Goal: Transaction & Acquisition: Purchase product/service

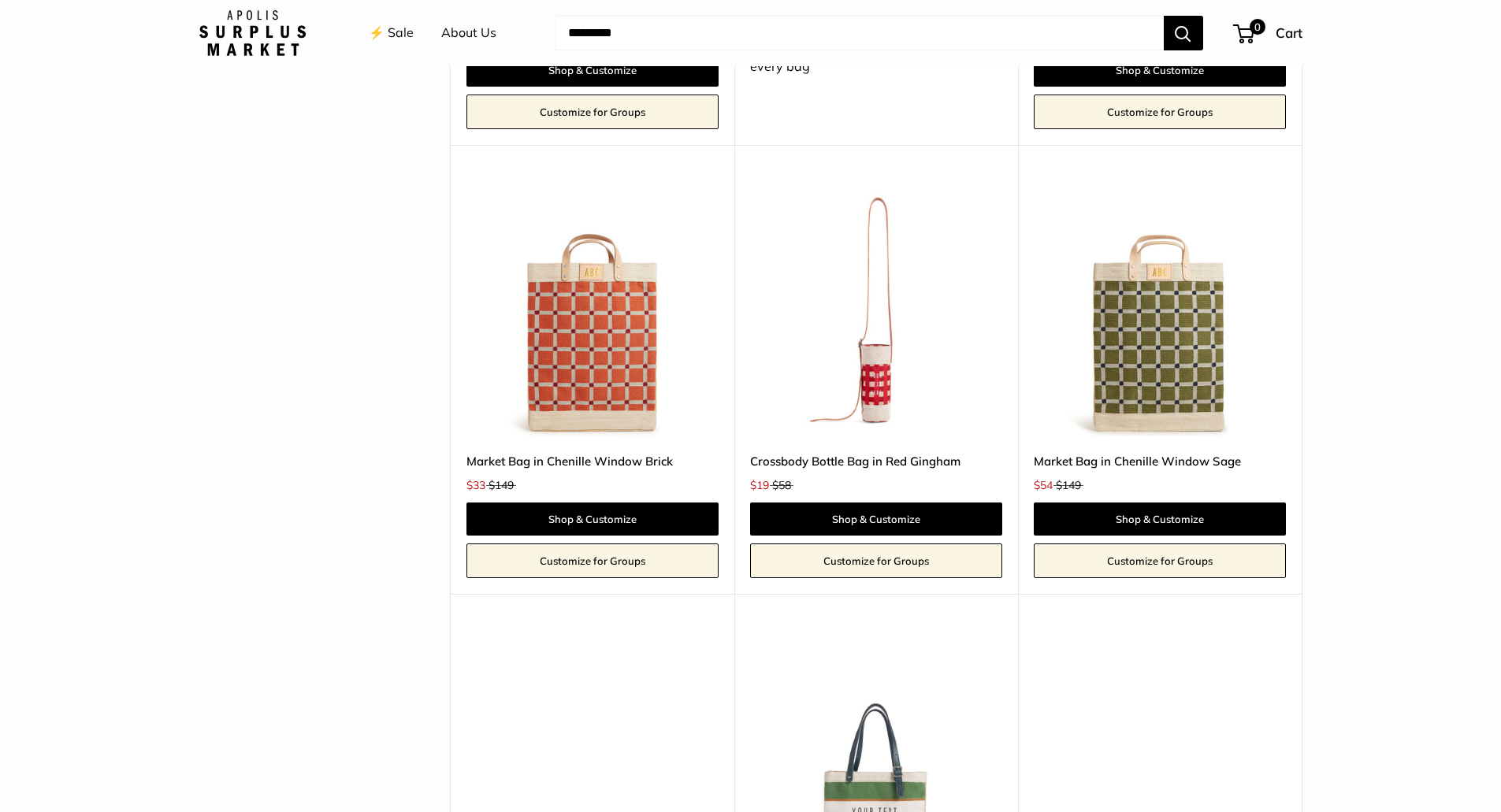
scroll to position [4016, 0]
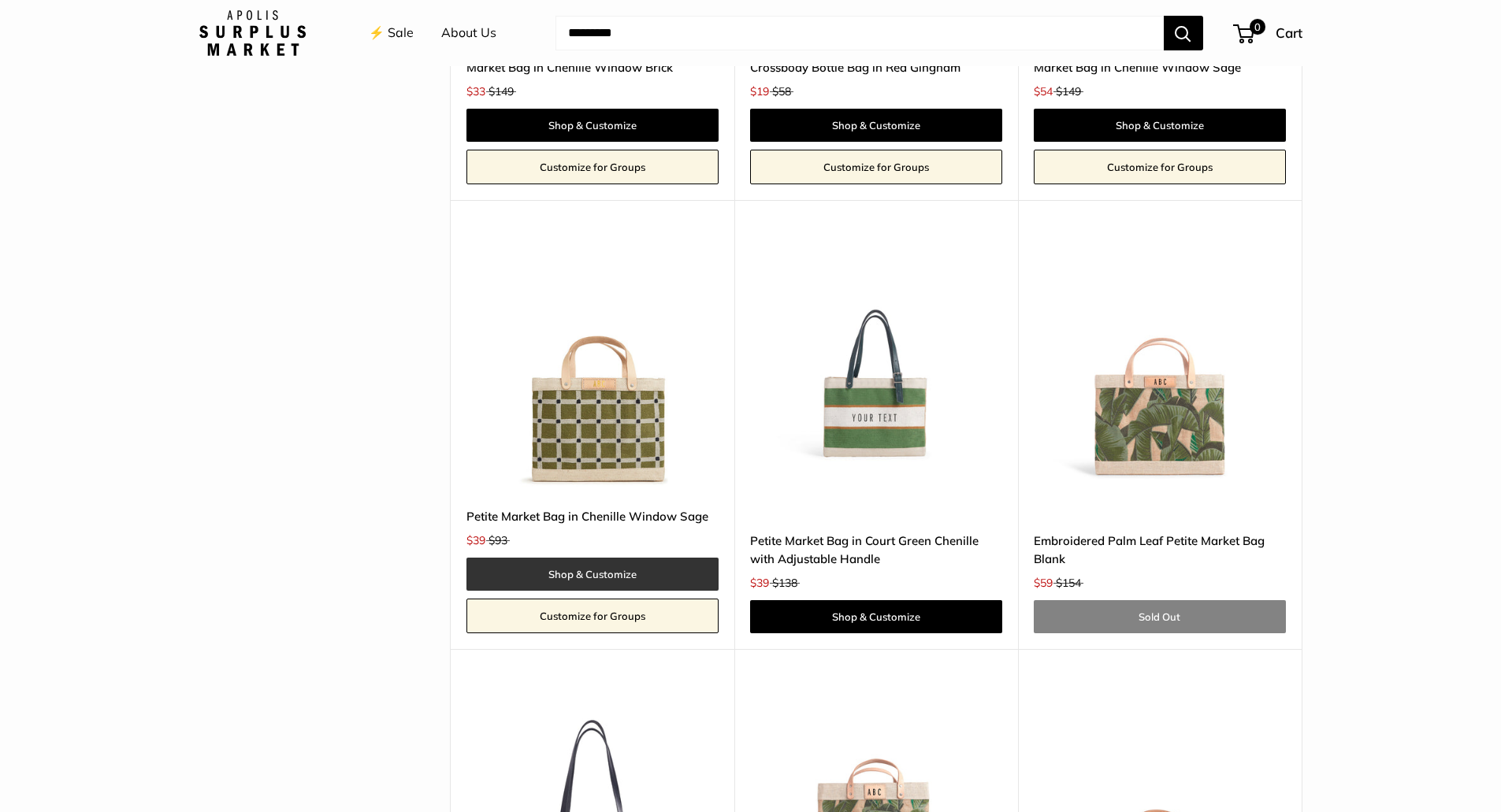
click at [574, 561] on link "Shop & Customize" at bounding box center [592, 574] width 252 height 33
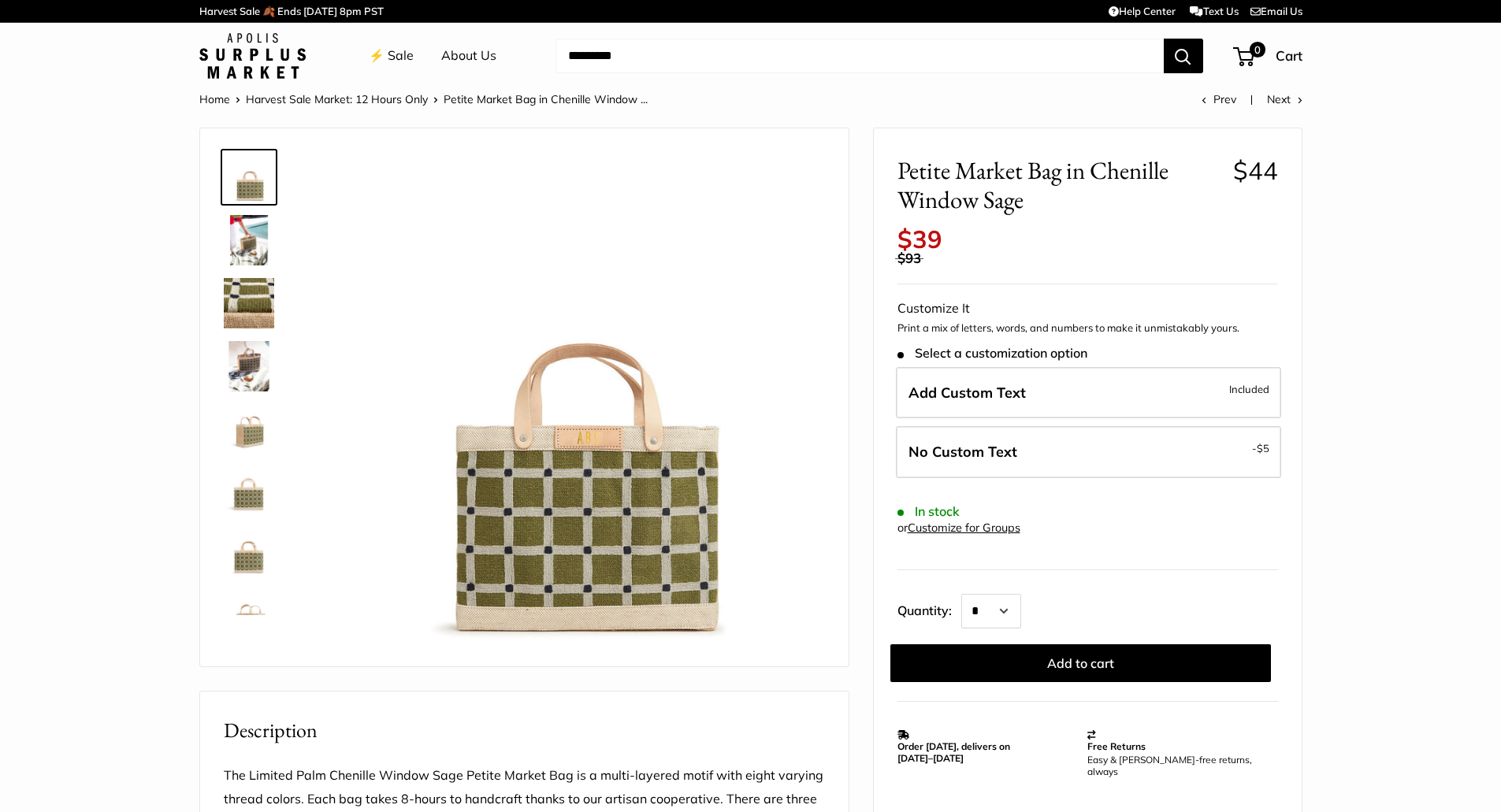
click at [669, 455] on img at bounding box center [575, 401] width 499 height 498
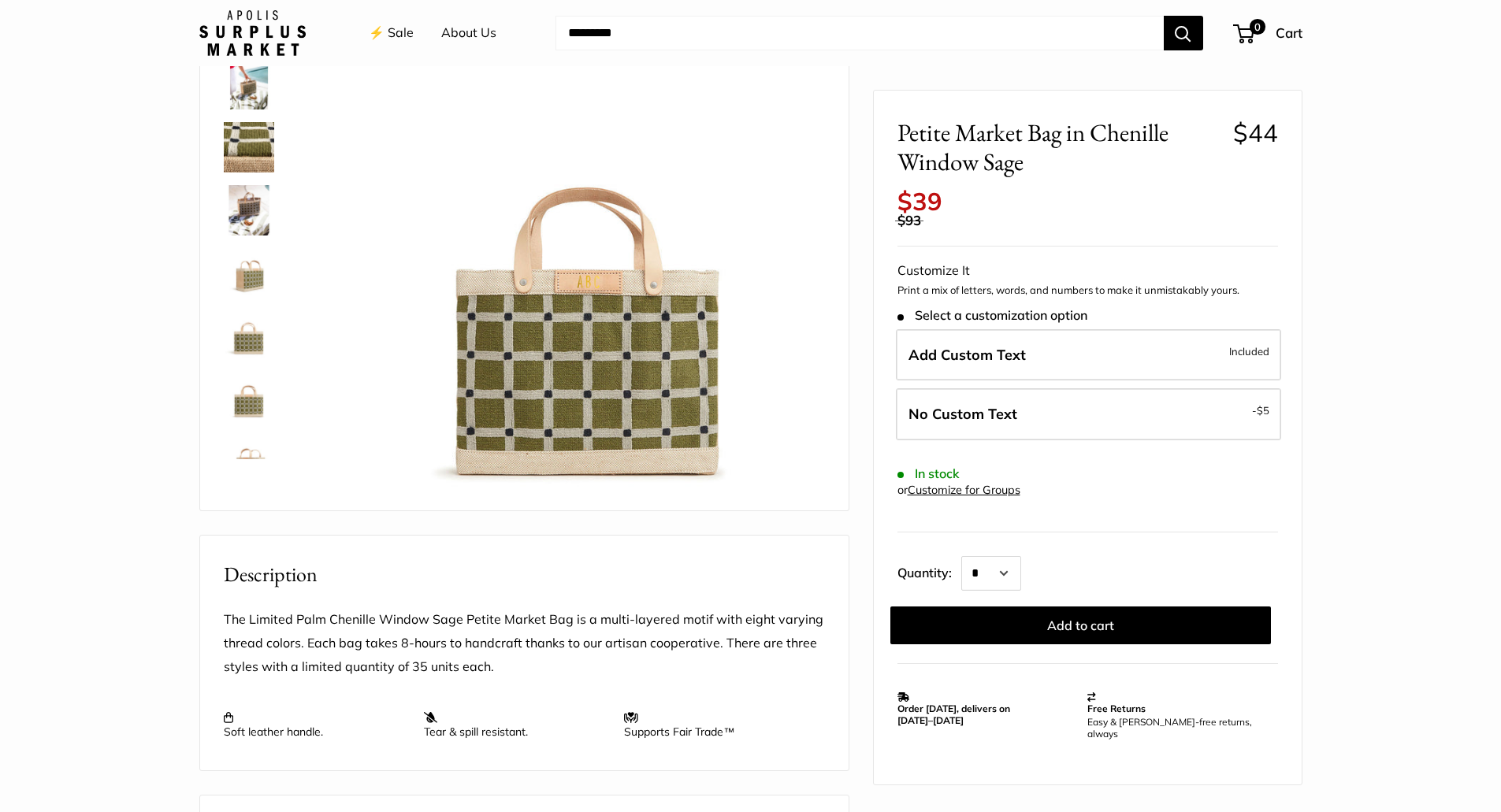
click at [602, 292] on img at bounding box center [575, 245] width 499 height 498
click at [547, 404] on img at bounding box center [575, 245] width 499 height 498
click at [250, 152] on img at bounding box center [249, 147] width 51 height 51
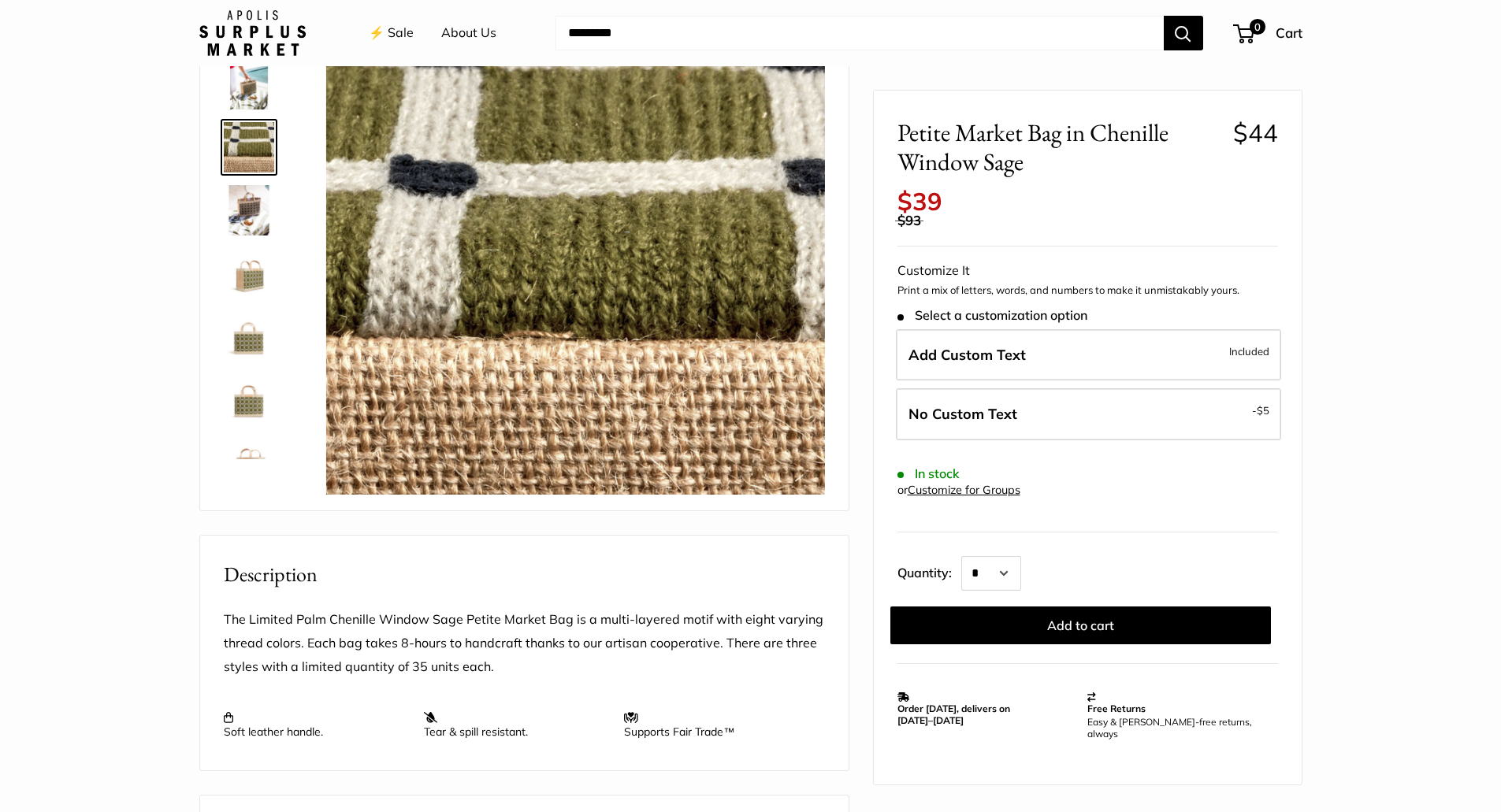
click at [255, 93] on img at bounding box center [249, 85] width 51 height 51
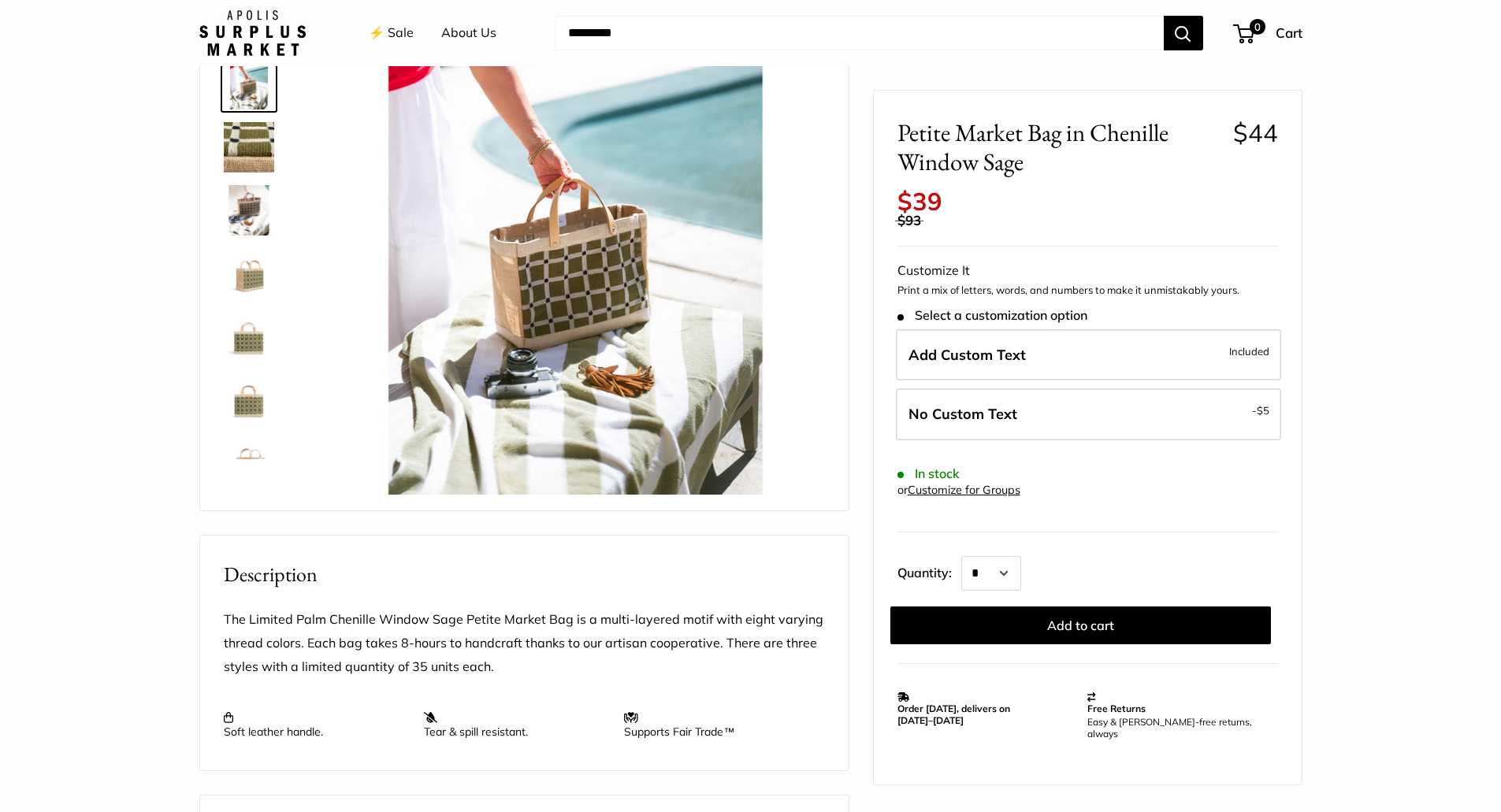
scroll to position [0, 0]
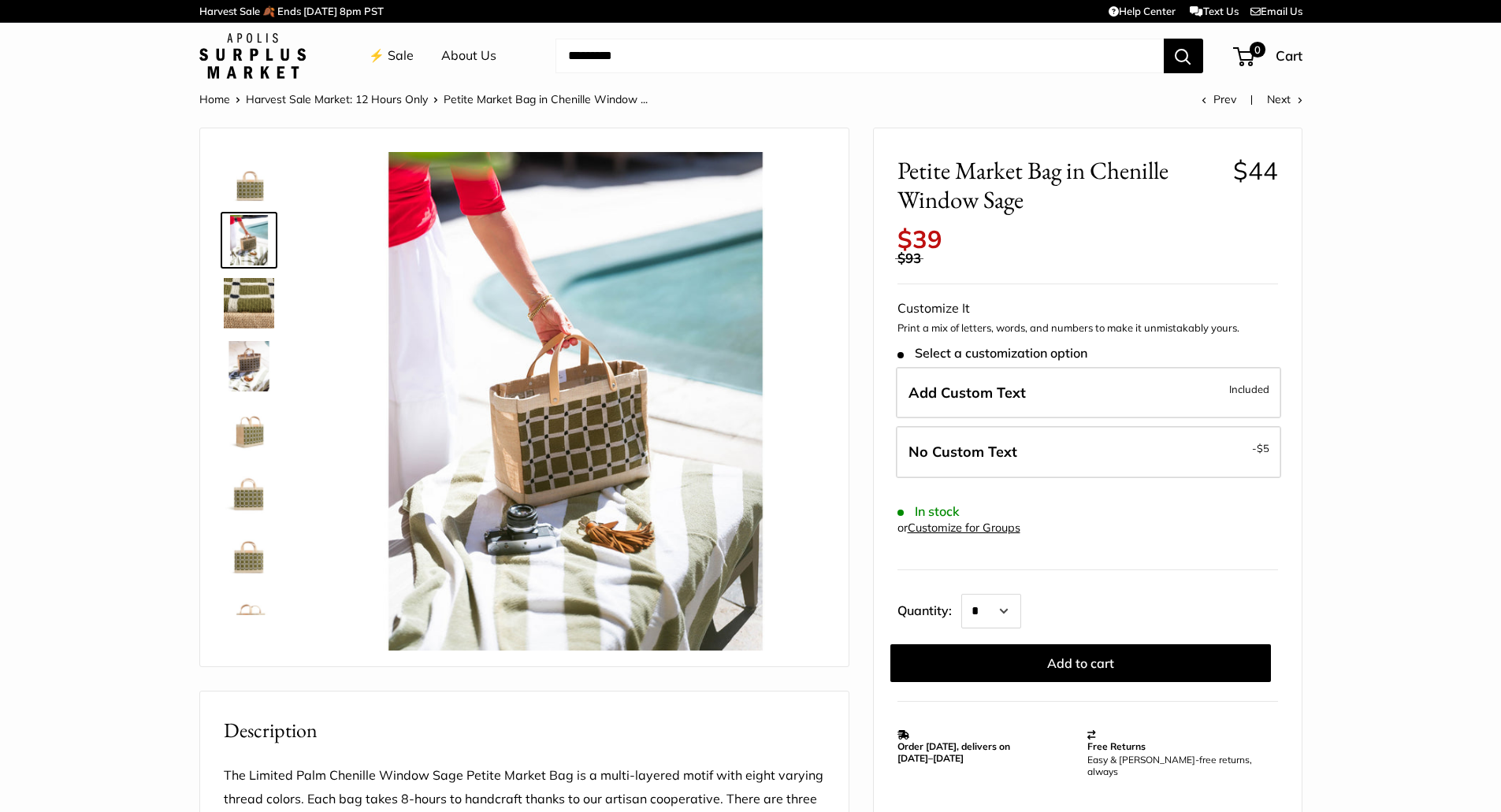
click at [256, 191] on img at bounding box center [249, 177] width 51 height 51
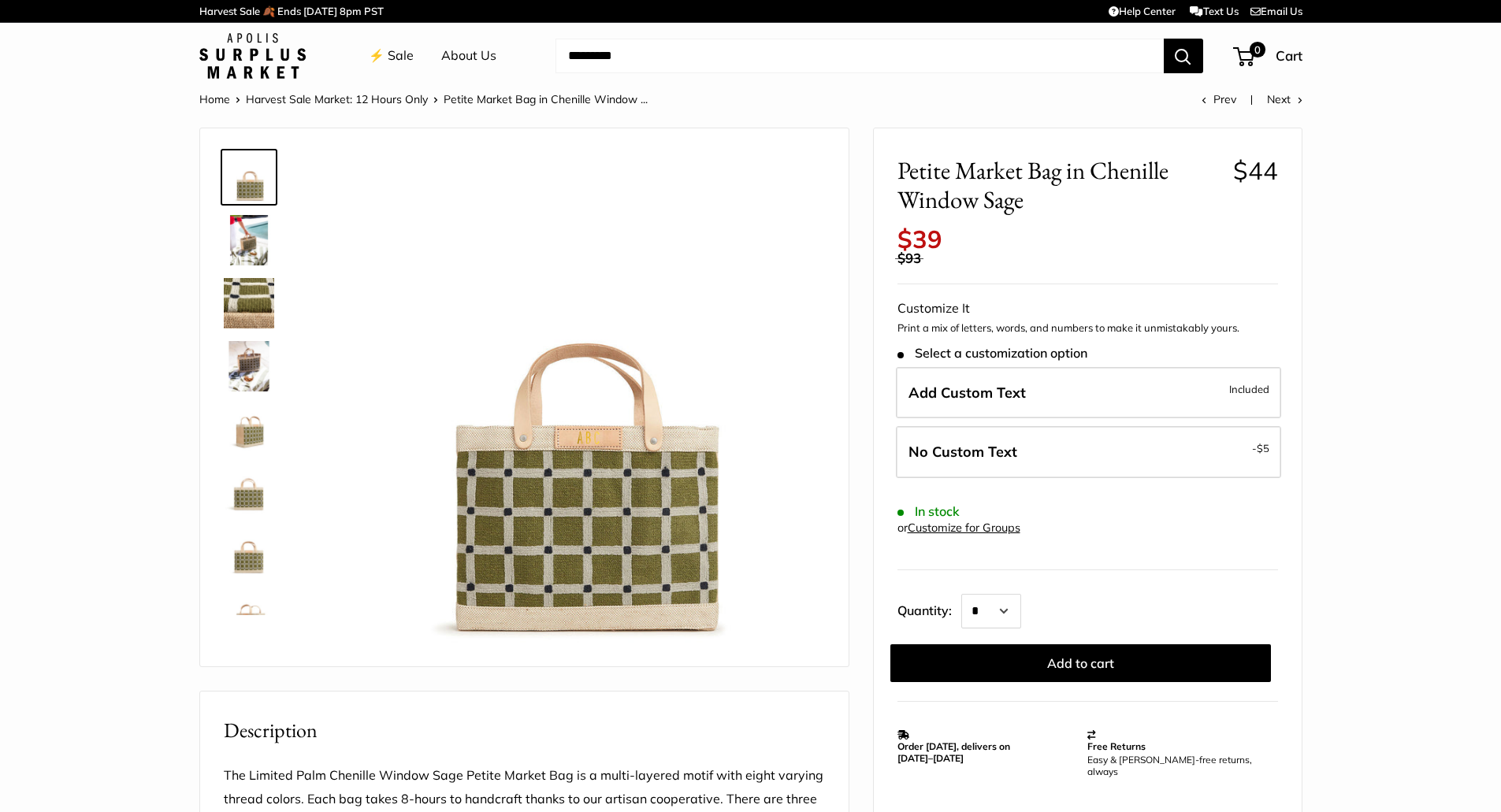
click at [257, 247] on img at bounding box center [249, 240] width 51 height 51
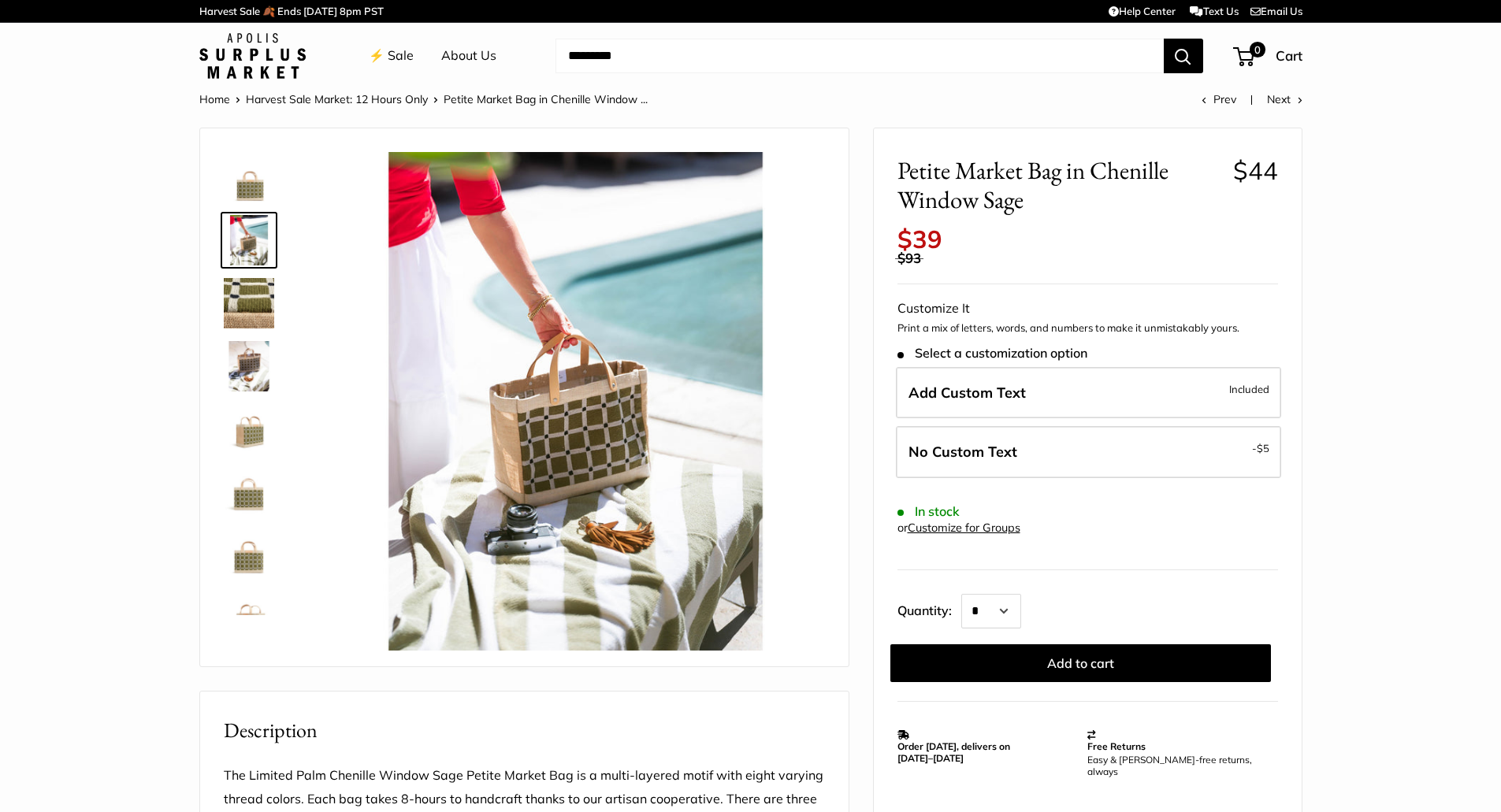
click at [546, 438] on img at bounding box center [575, 401] width 499 height 498
click at [247, 183] on img at bounding box center [249, 177] width 51 height 51
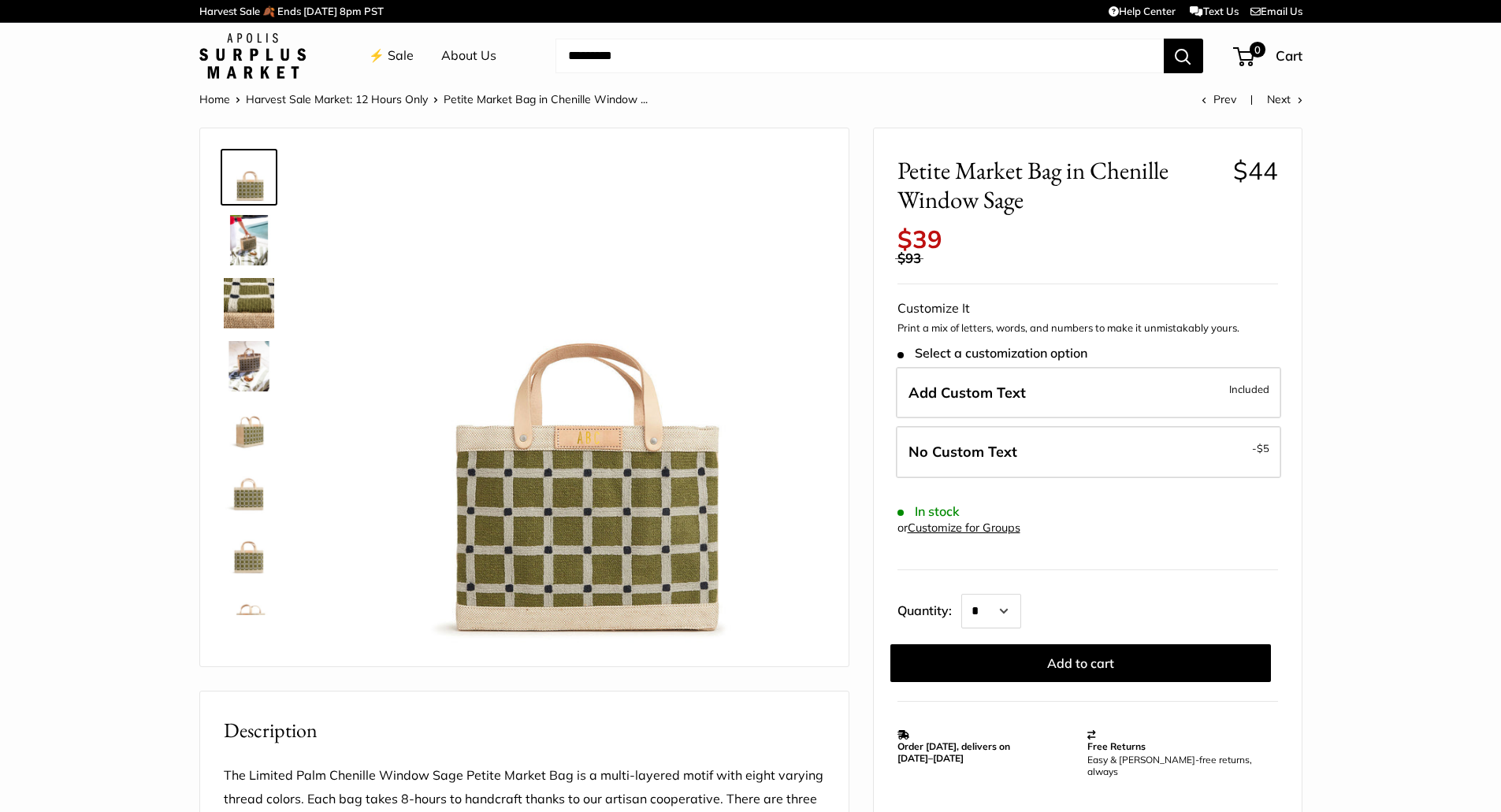
click at [504, 487] on img at bounding box center [575, 401] width 499 height 498
click at [250, 250] on img at bounding box center [249, 240] width 51 height 51
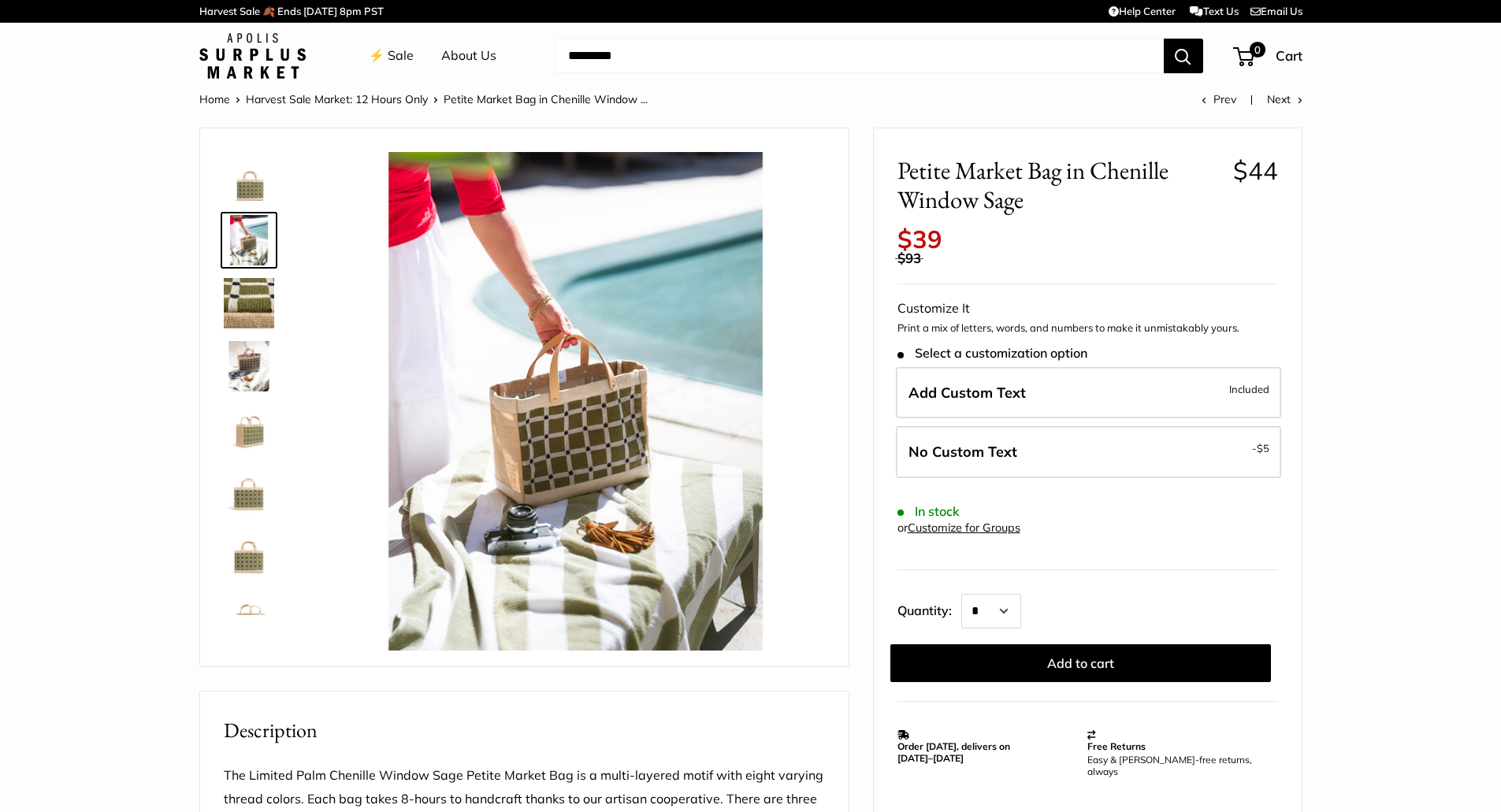
click at [479, 349] on img at bounding box center [575, 401] width 499 height 498
click at [237, 318] on img at bounding box center [249, 303] width 51 height 51
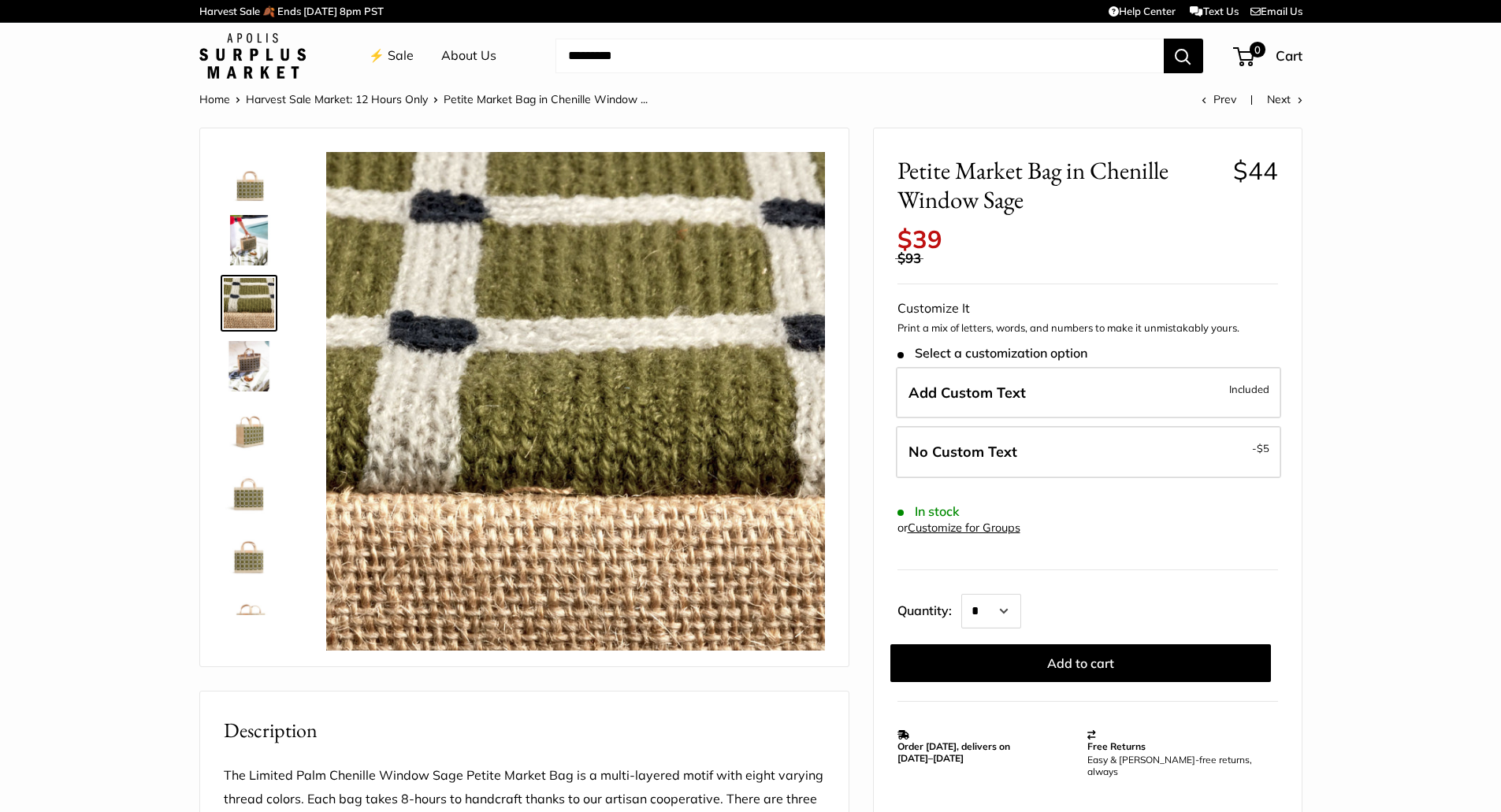
click at [248, 367] on img at bounding box center [249, 366] width 51 height 51
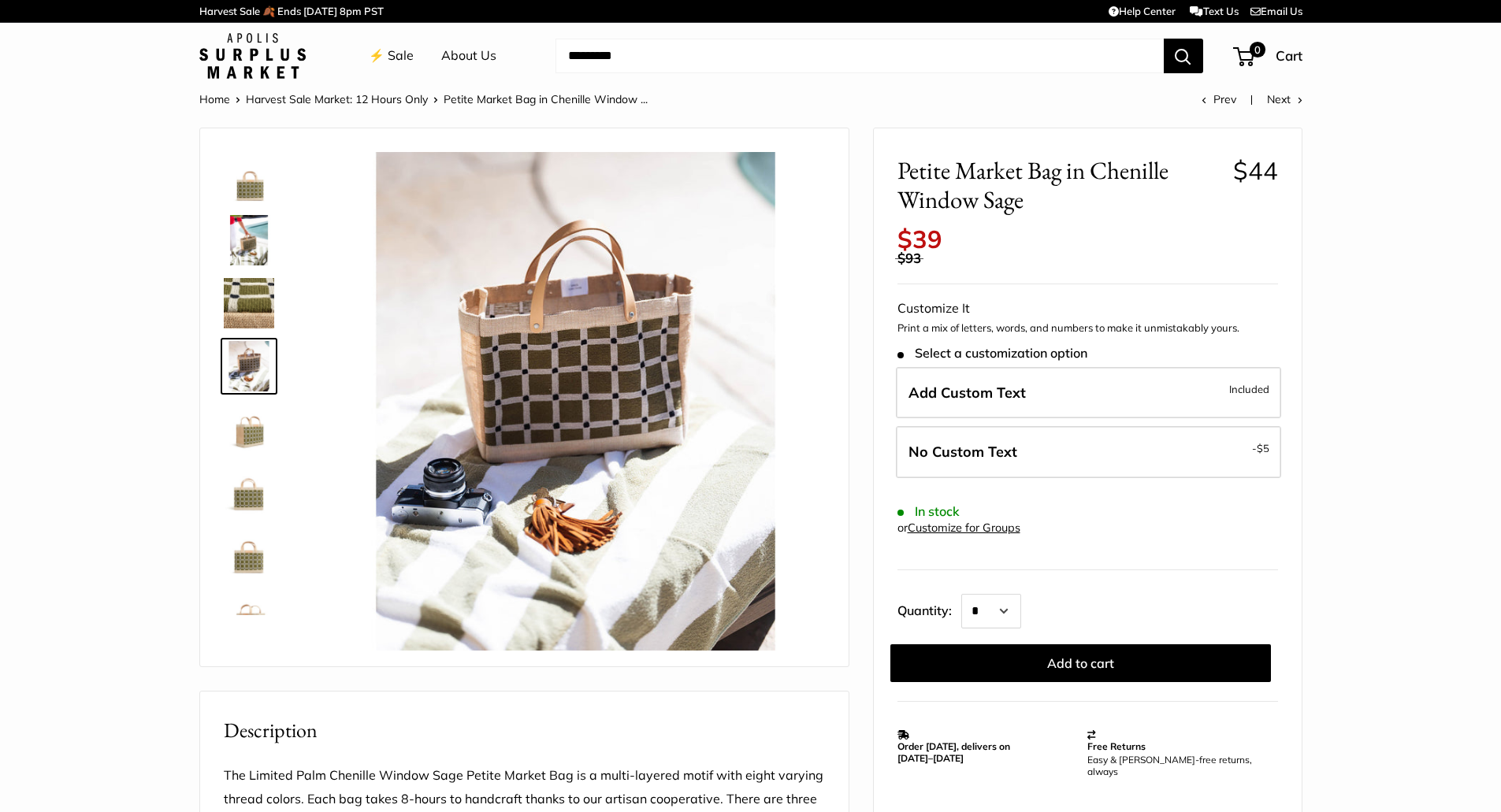
click at [522, 358] on img at bounding box center [575, 401] width 499 height 498
click at [257, 428] on img at bounding box center [249, 430] width 51 height 51
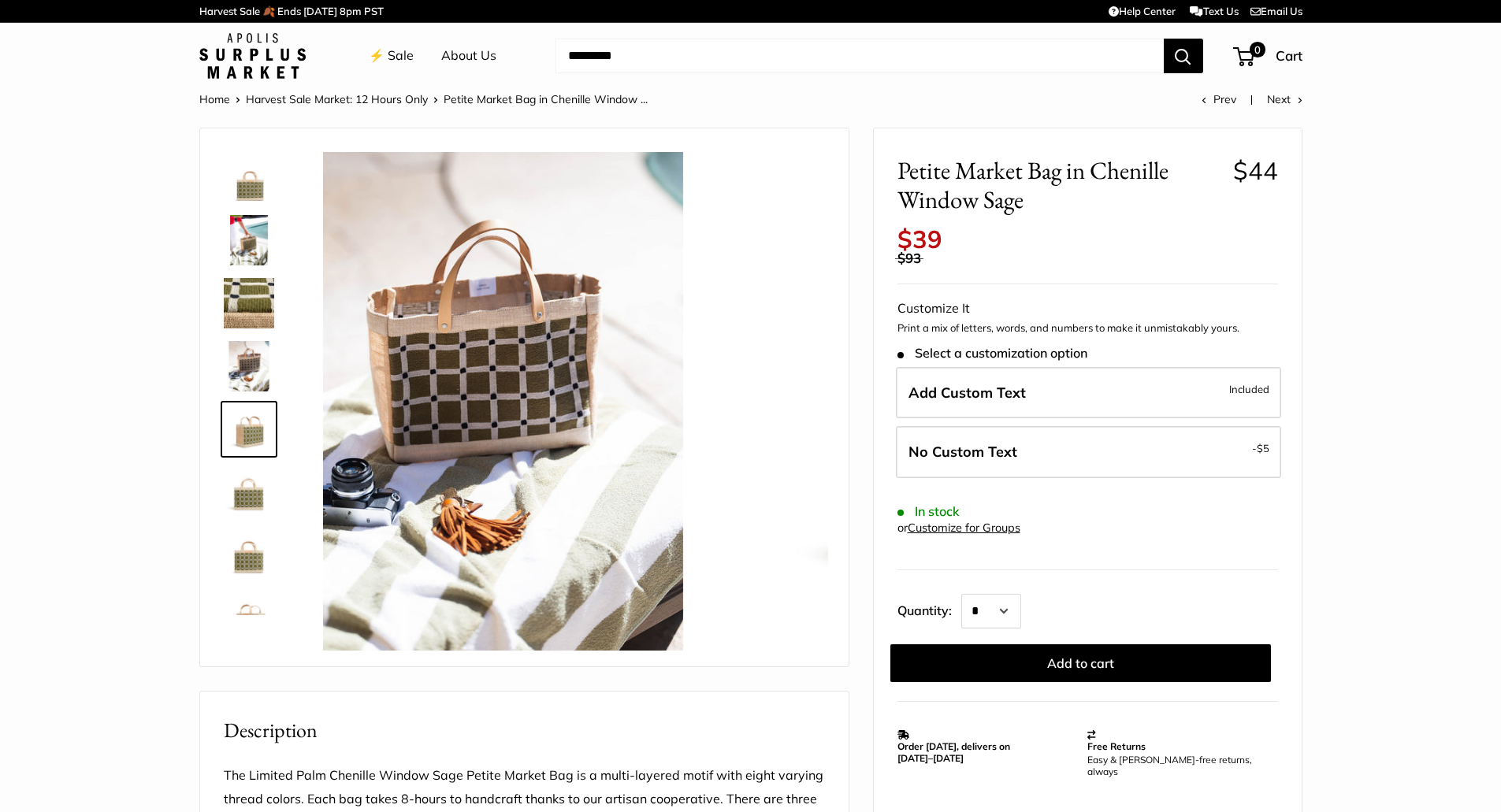
scroll to position [49, 0]
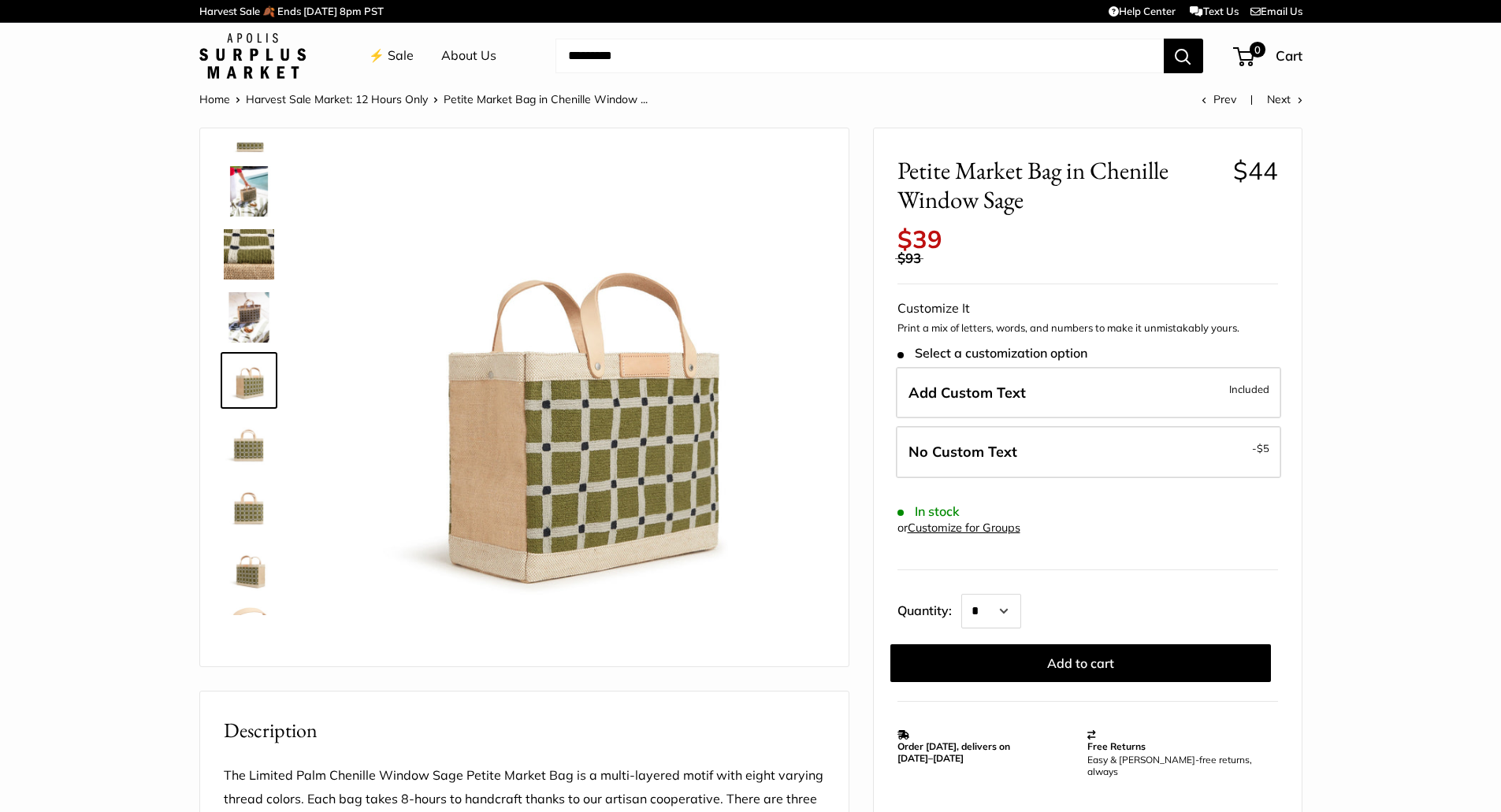
click at [245, 457] on img at bounding box center [249, 443] width 51 height 51
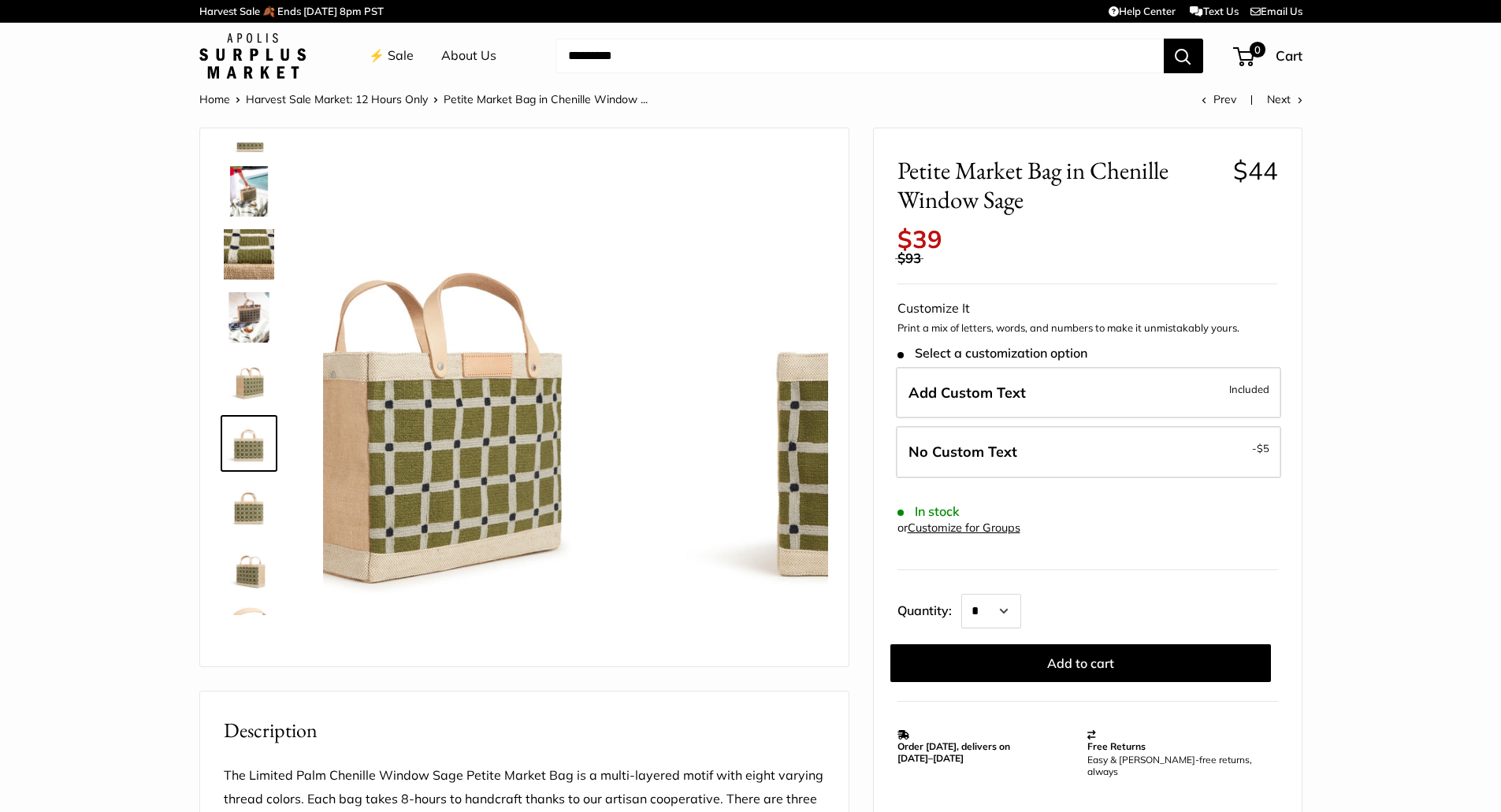
scroll to position [101, 0]
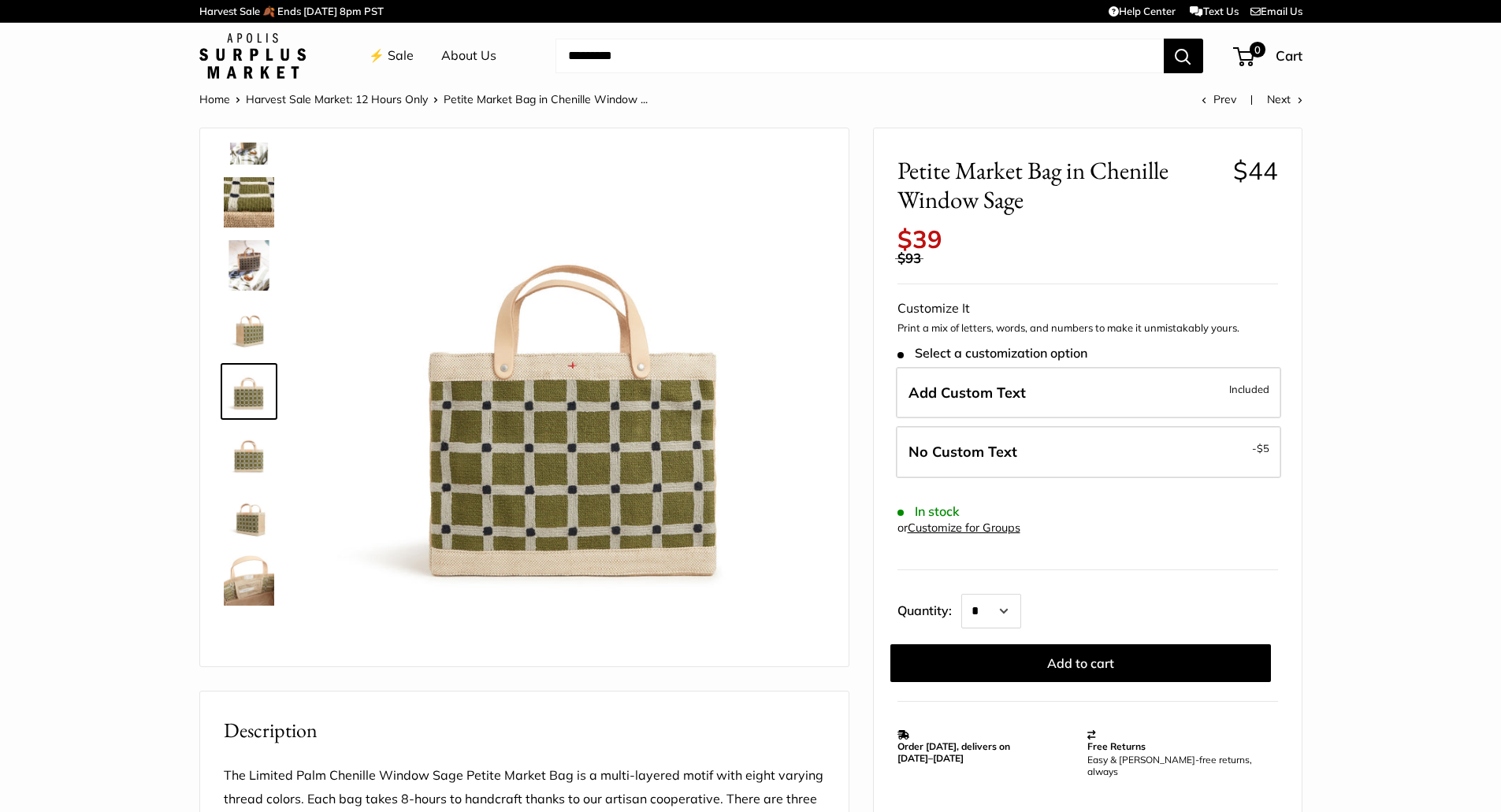
click at [243, 462] on img at bounding box center [249, 455] width 51 height 51
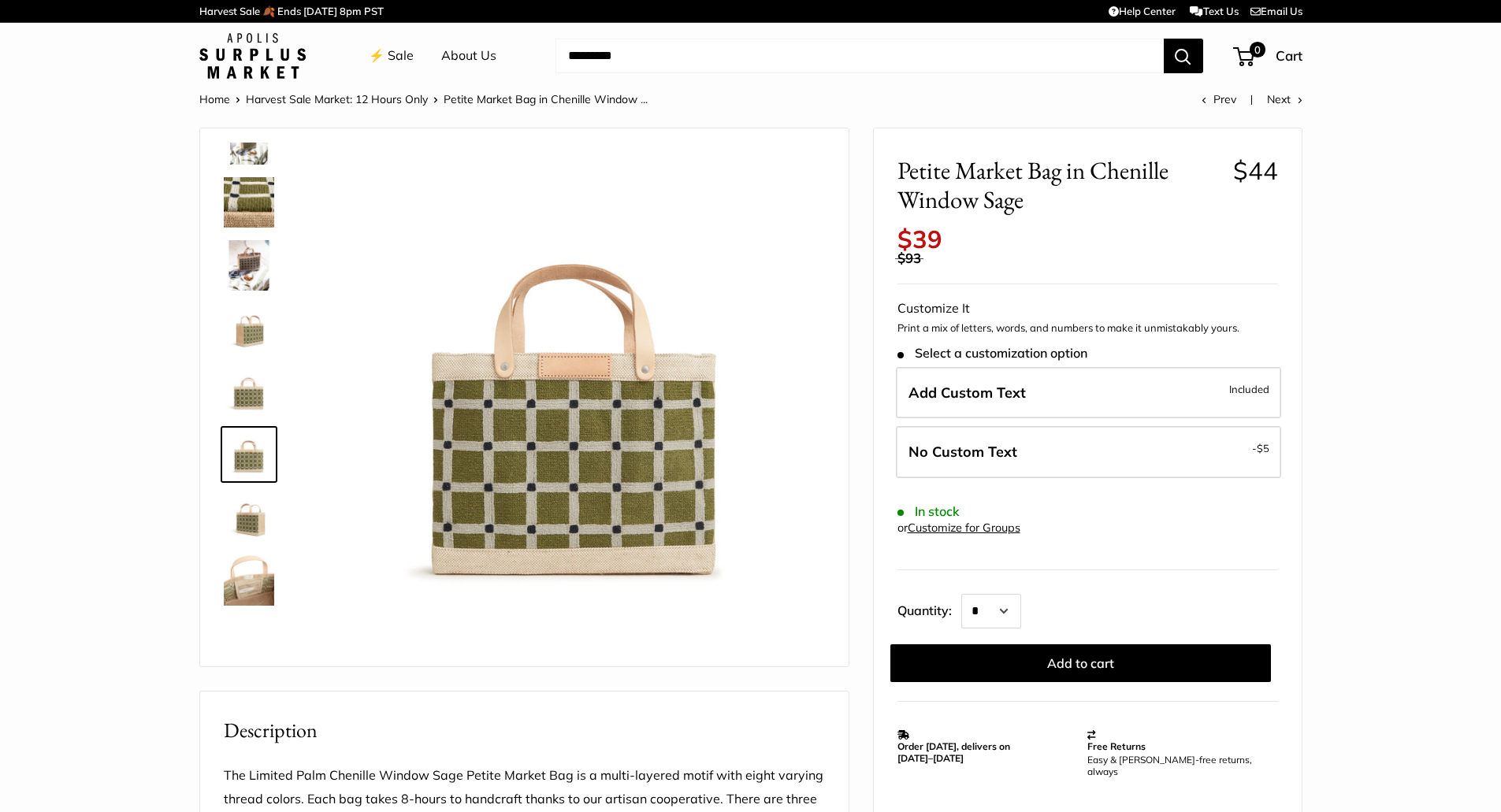
click at [244, 516] on img at bounding box center [249, 518] width 51 height 51
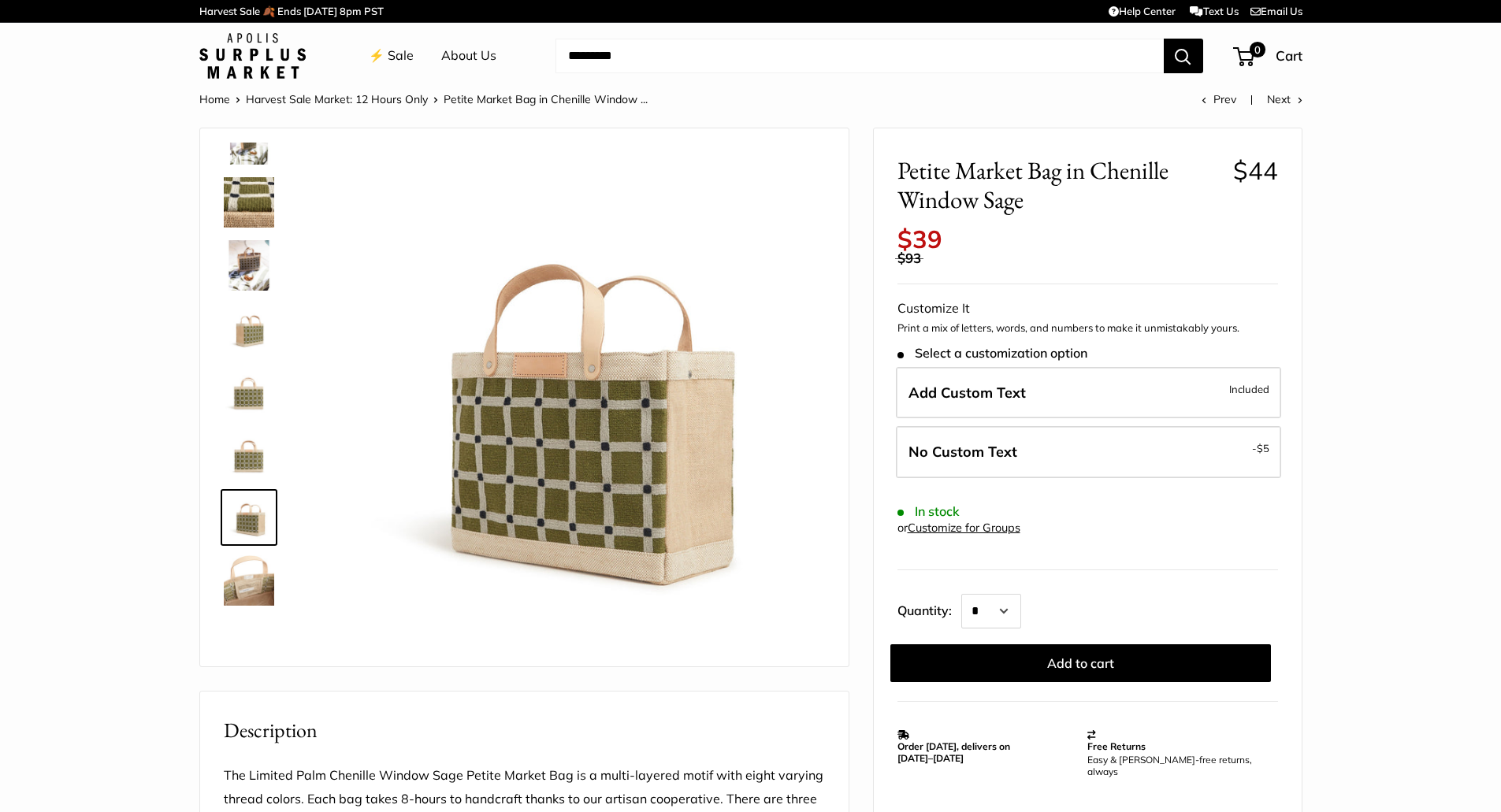
click at [508, 422] on img at bounding box center [575, 401] width 499 height 498
click at [262, 573] on img at bounding box center [249, 580] width 51 height 51
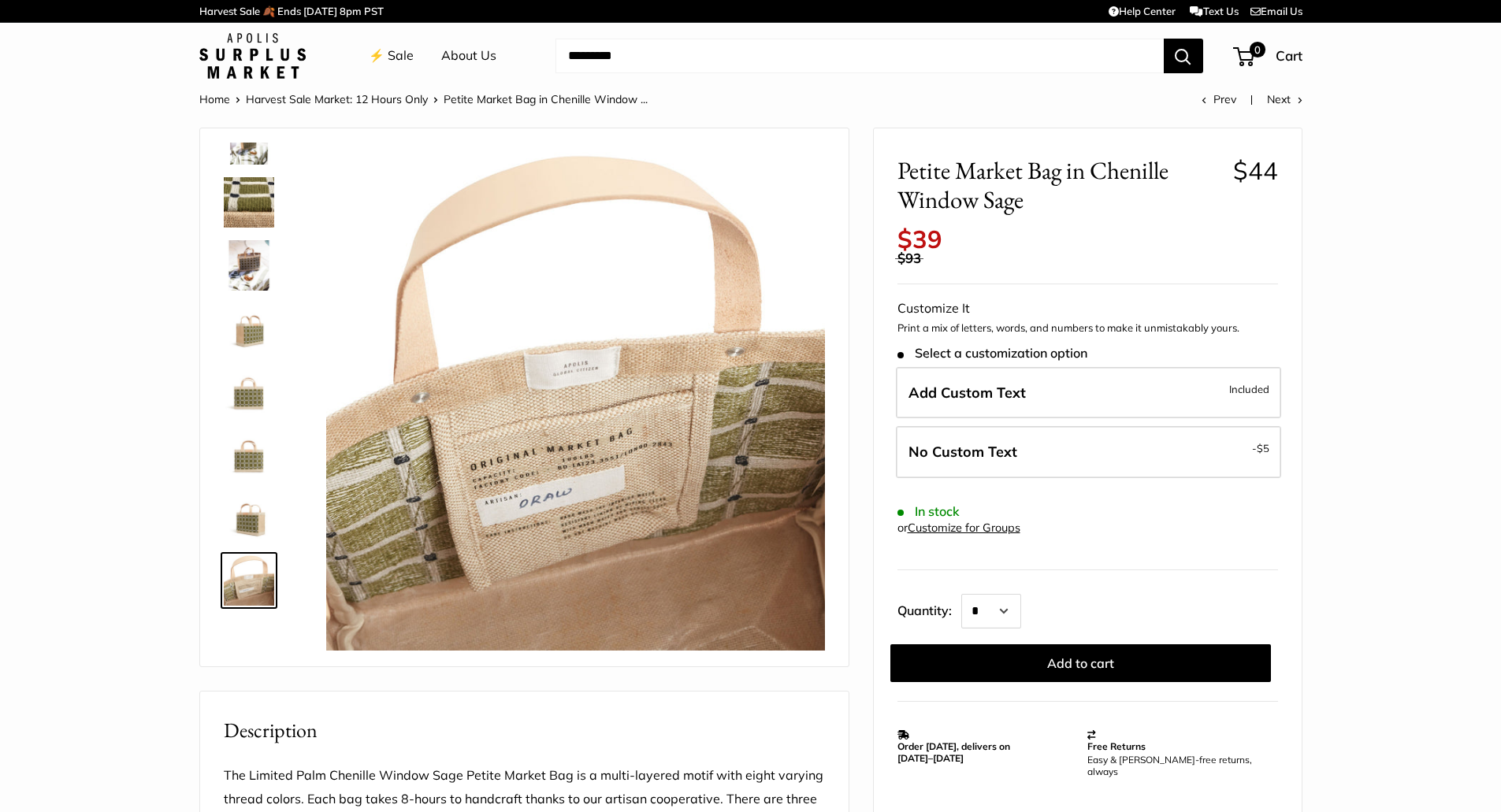
click at [610, 492] on img at bounding box center [575, 401] width 499 height 498
click at [246, 522] on img at bounding box center [249, 518] width 51 height 51
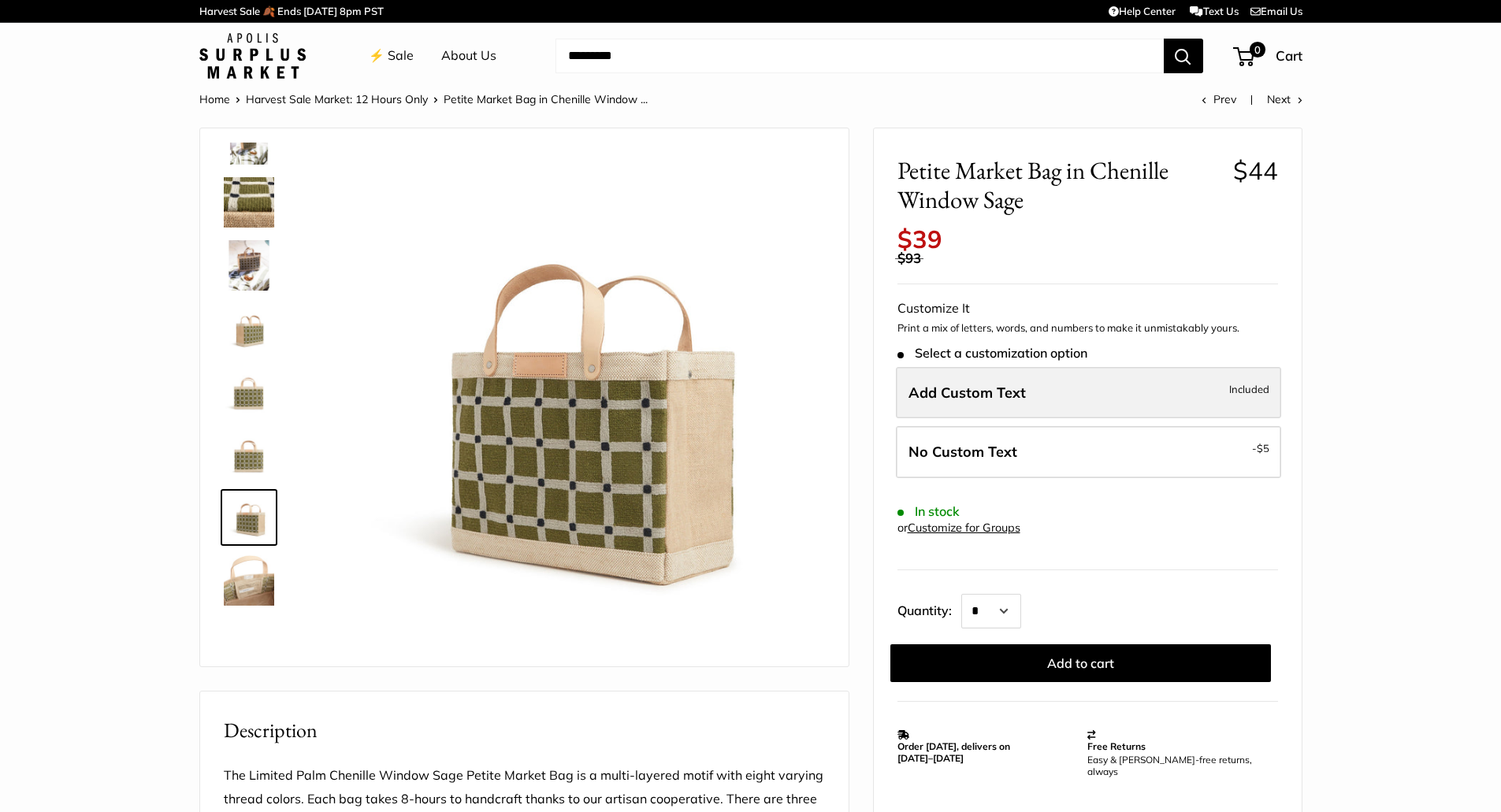
click at [1002, 386] on span "Add Custom Text" at bounding box center [967, 392] width 118 height 18
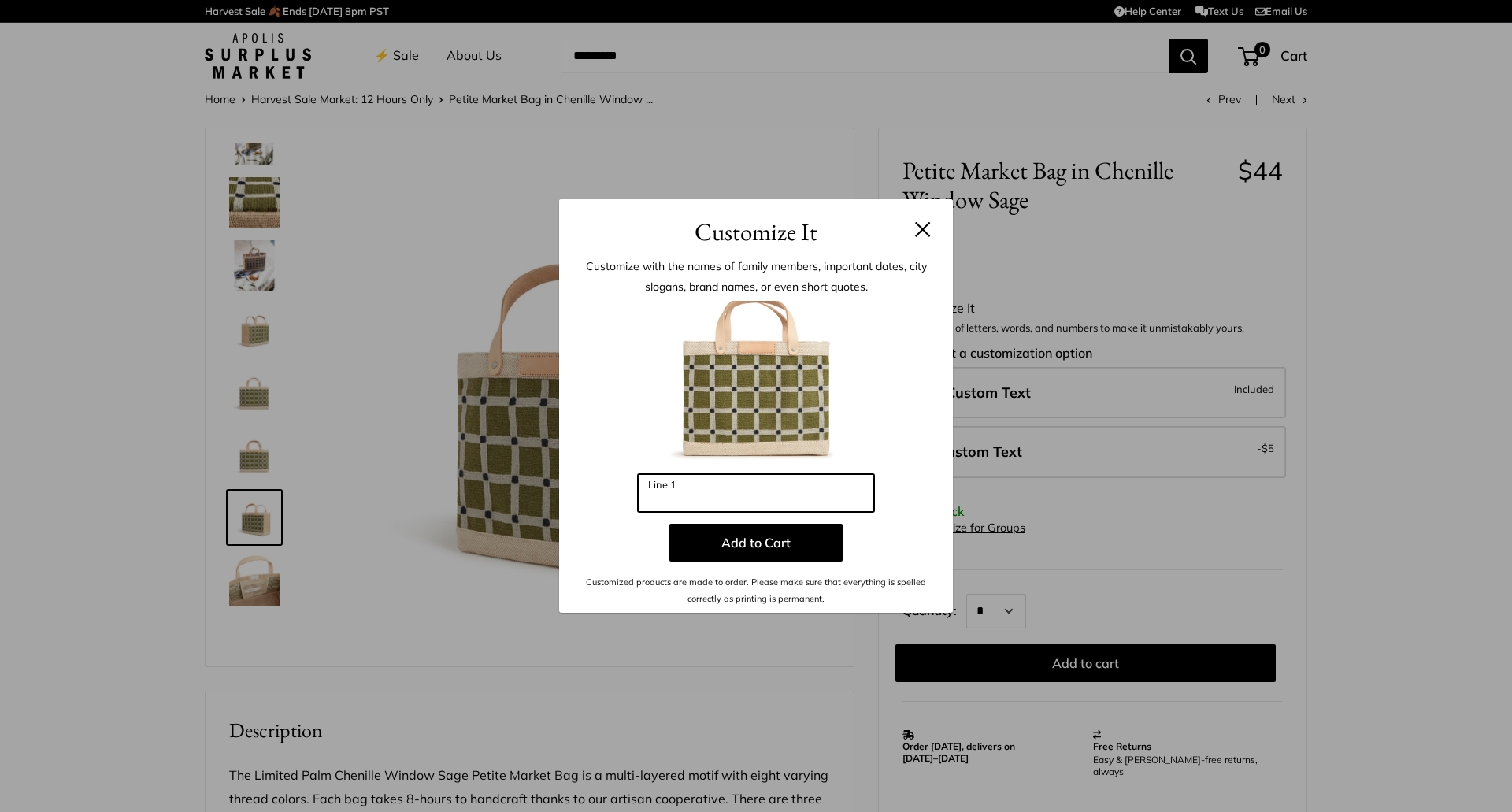
click at [712, 490] on input "Line 1" at bounding box center [756, 492] width 236 height 37
type input "***"
click at [925, 228] on button at bounding box center [923, 229] width 16 height 16
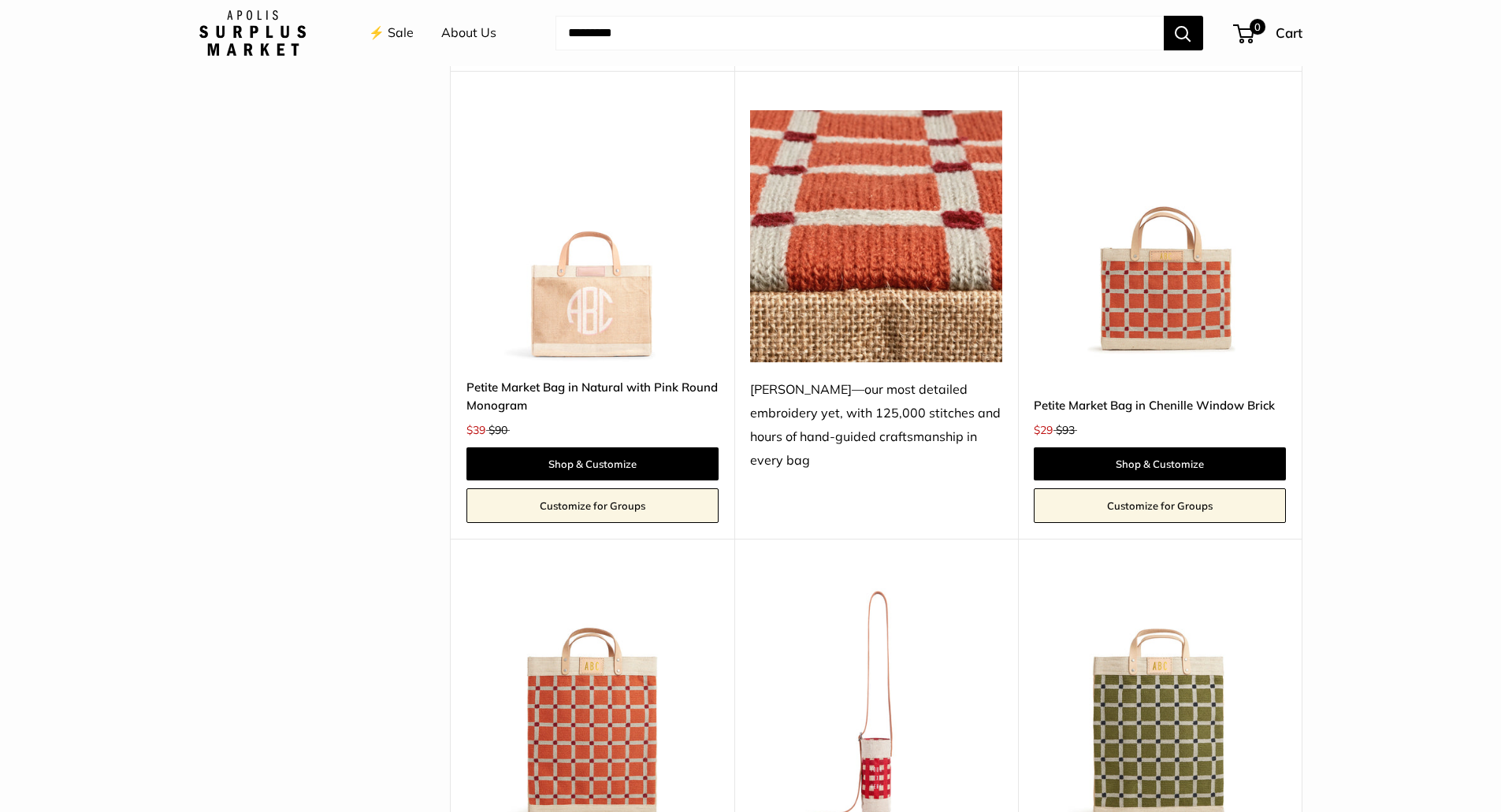
scroll to position [3307, 0]
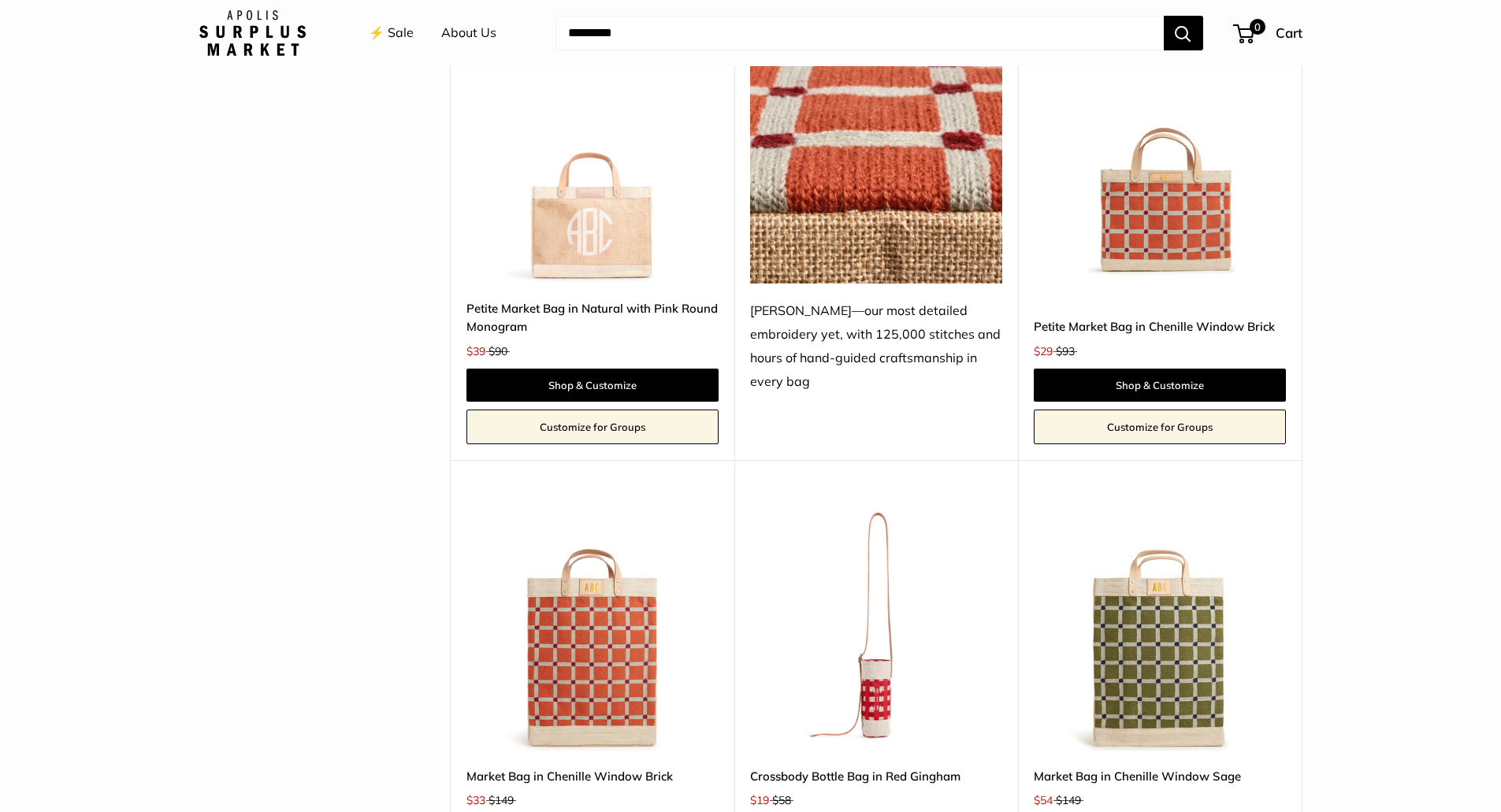
click at [0, 0] on img at bounding box center [0, 0] width 0 height 0
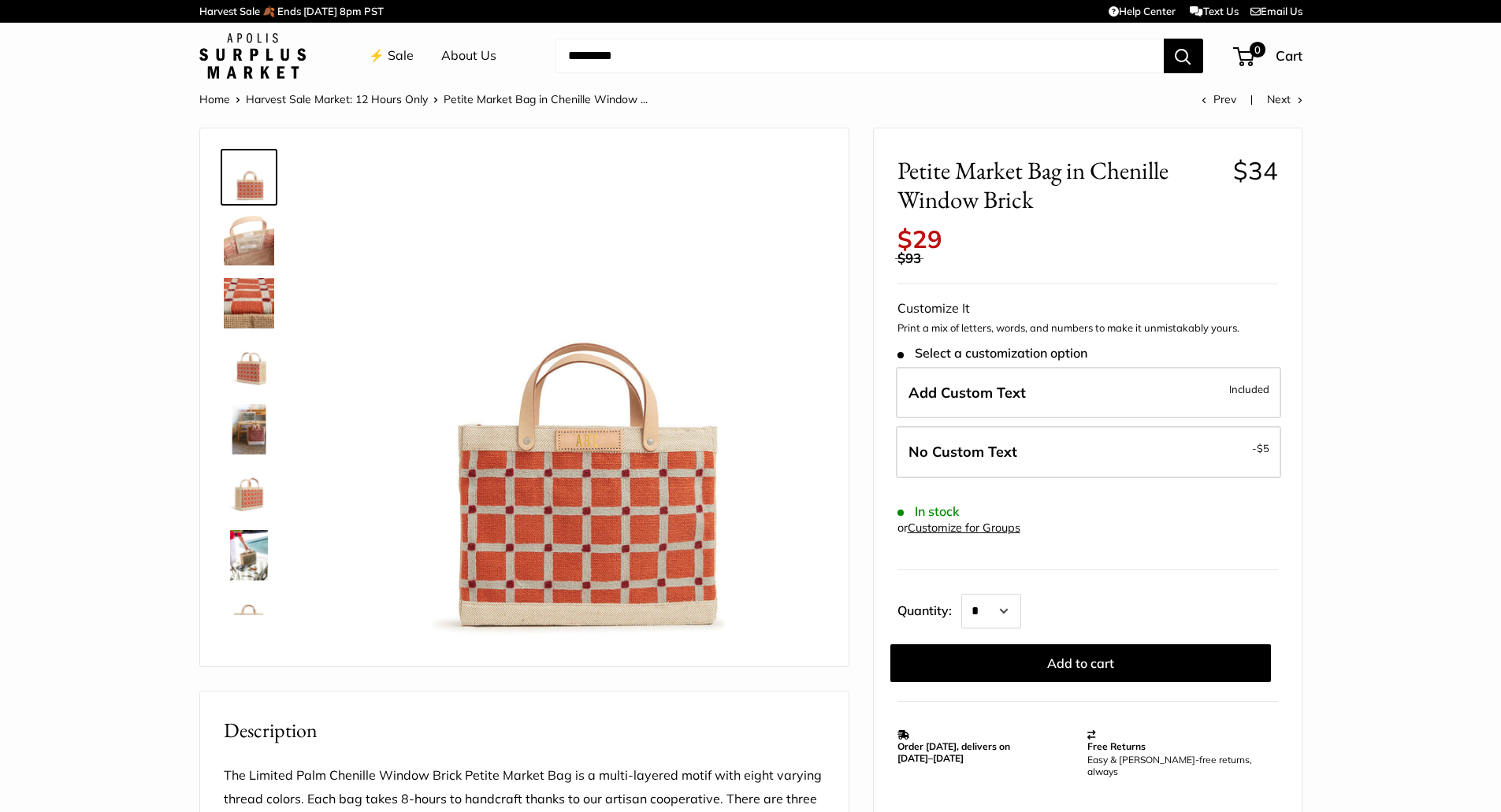
click at [247, 505] on img at bounding box center [249, 492] width 51 height 51
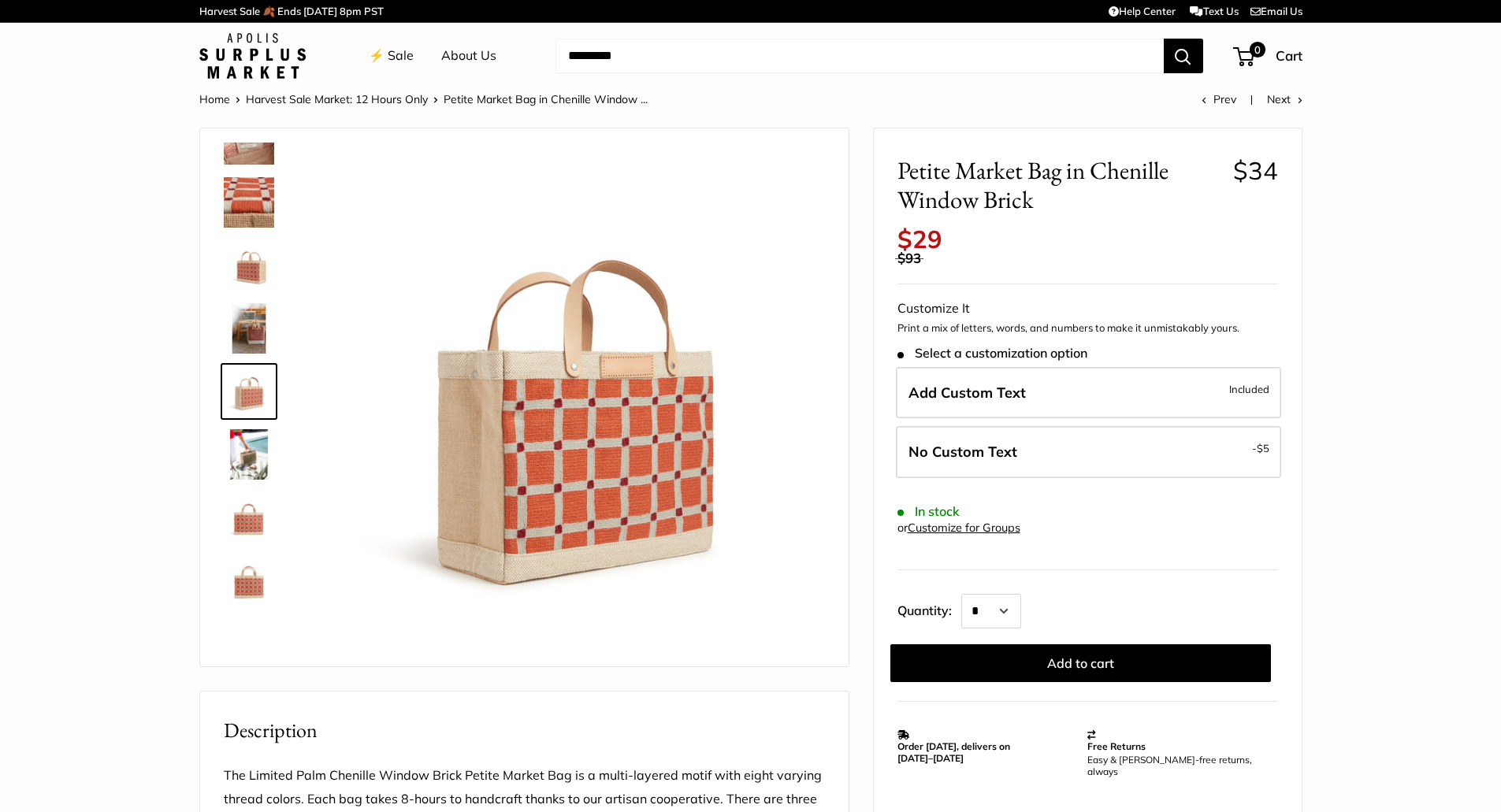
click at [241, 528] on img at bounding box center [249, 518] width 51 height 51
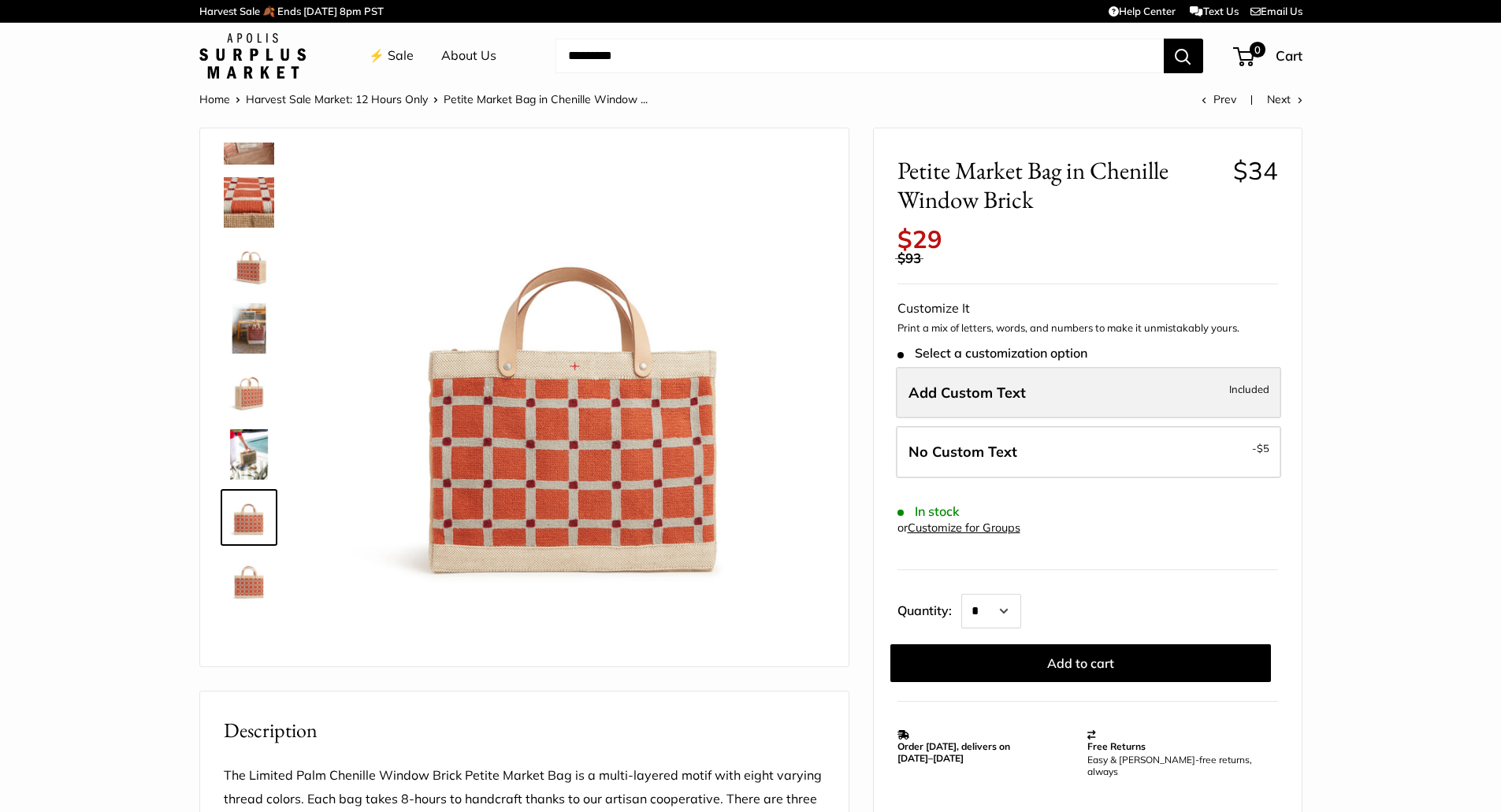
click at [928, 398] on span "Add Custom Text" at bounding box center [967, 392] width 118 height 18
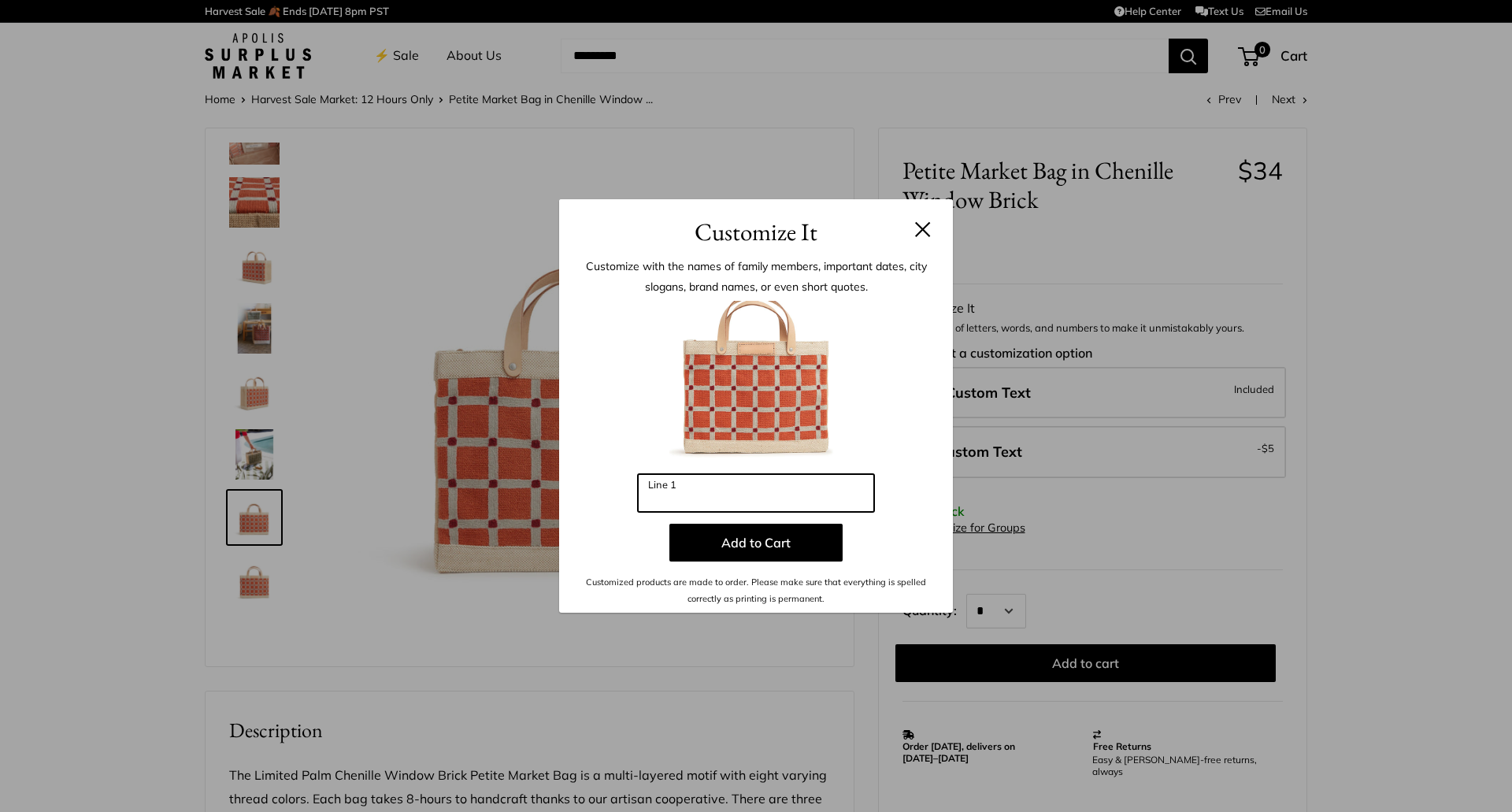
click at [731, 494] on input "Line 1" at bounding box center [756, 492] width 236 height 37
type input "***"
click at [927, 233] on button at bounding box center [923, 229] width 16 height 16
